Goal: Check status: Check status

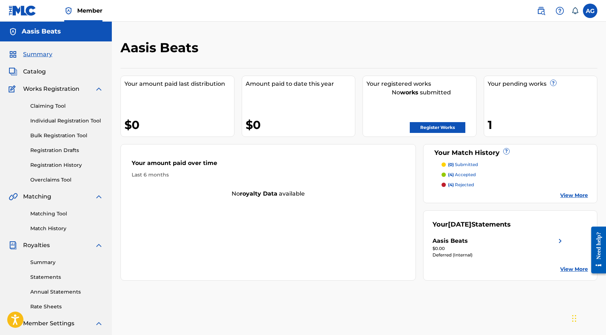
click at [59, 164] on link "Registration History" at bounding box center [66, 165] width 73 height 8
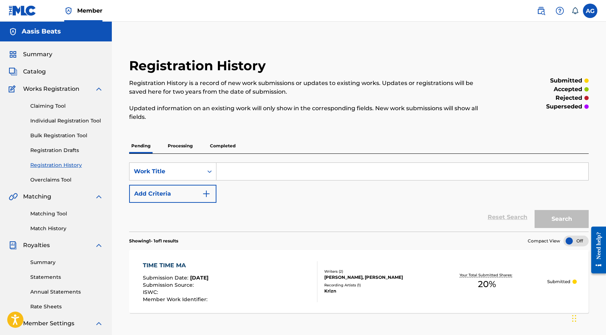
click at [192, 146] on p "Processing" at bounding box center [179, 145] width 29 height 15
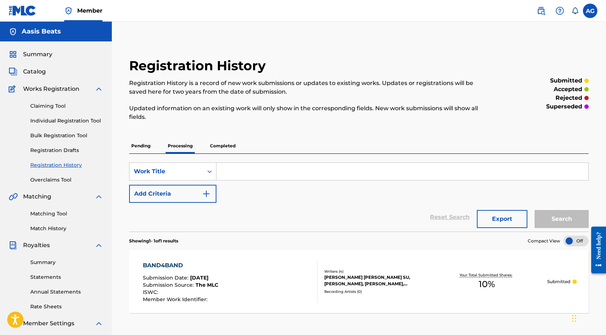
click at [149, 141] on p "Pending" at bounding box center [140, 145] width 23 height 15
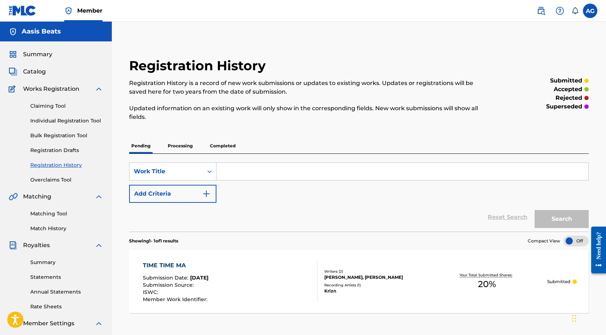
click at [35, 71] on span "Catalog" at bounding box center [34, 71] width 23 height 9
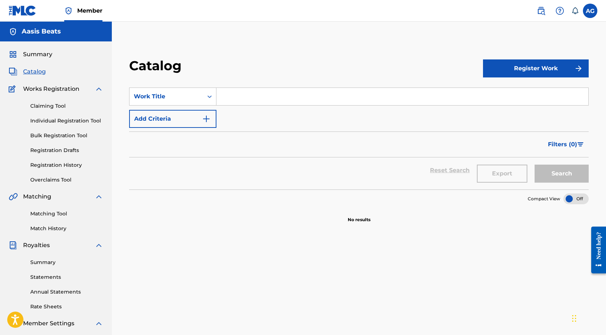
click at [56, 167] on link "Registration History" at bounding box center [66, 165] width 73 height 8
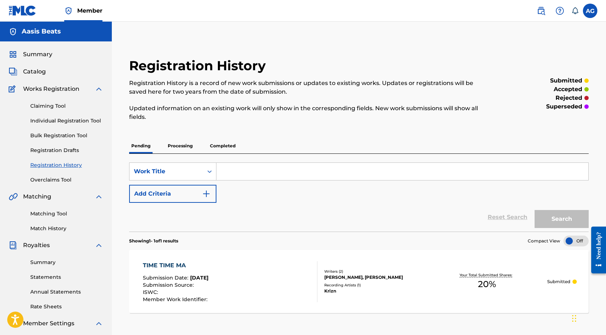
click at [196, 143] on div "Pending Processing Completed" at bounding box center [358, 145] width 459 height 15
click at [190, 148] on p "Processing" at bounding box center [179, 145] width 29 height 15
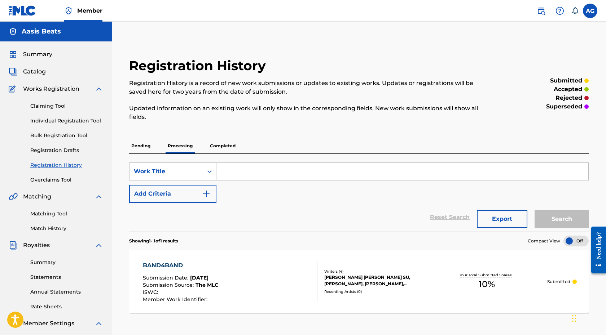
click at [159, 149] on div "Pending Processing Completed" at bounding box center [358, 145] width 459 height 15
click at [149, 146] on p "Pending" at bounding box center [140, 145] width 23 height 15
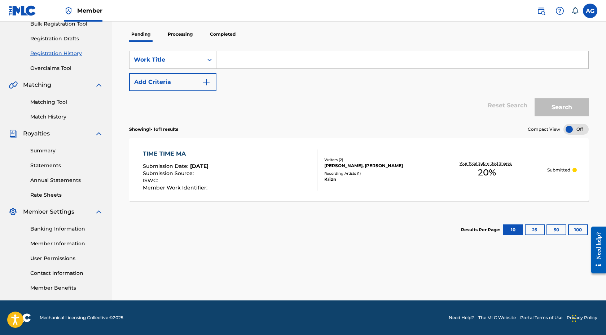
scroll to position [112, 0]
click at [48, 228] on link "Banking Information" at bounding box center [66, 229] width 73 height 8
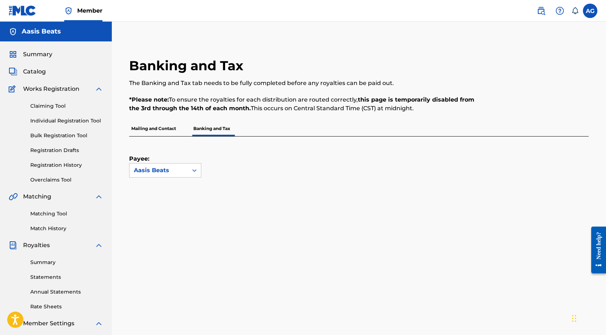
click at [49, 58] on span "Summary" at bounding box center [37, 54] width 29 height 9
